Goal: Navigation & Orientation: Find specific page/section

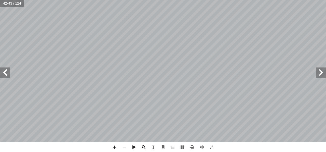
click at [320, 75] on span at bounding box center [320, 72] width 10 height 10
click at [4, 73] on span at bounding box center [5, 72] width 10 height 10
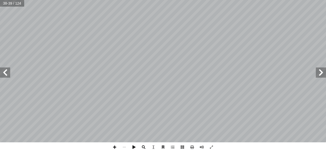
click at [4, 73] on span at bounding box center [5, 72] width 10 height 10
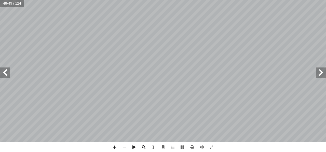
click at [4, 73] on span at bounding box center [5, 72] width 10 height 10
